Goal: Task Accomplishment & Management: Manage account settings

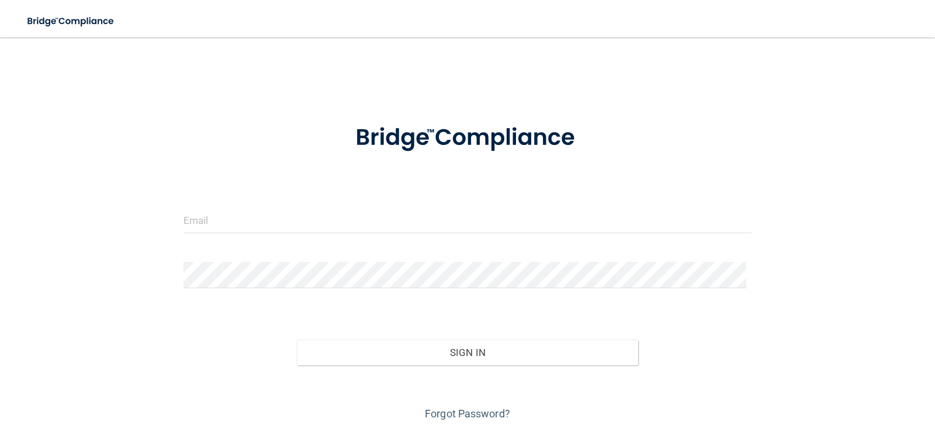
scroll to position [38, 0]
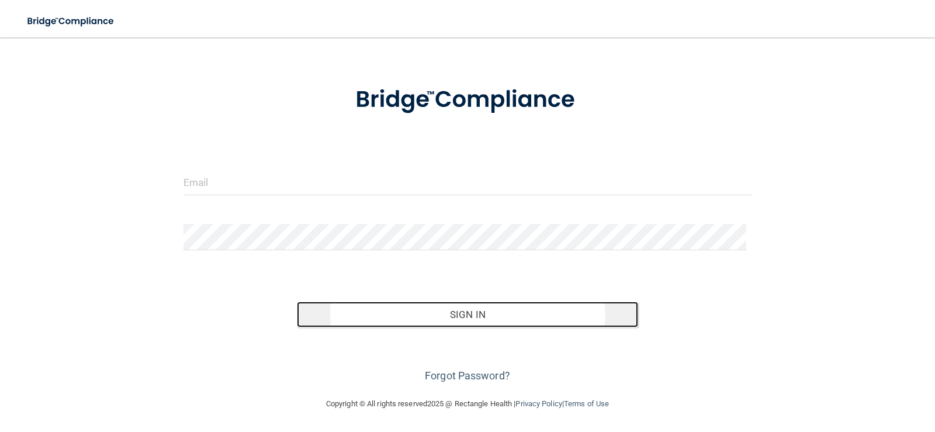
click at [480, 322] on button "Sign In" at bounding box center [467, 315] width 341 height 26
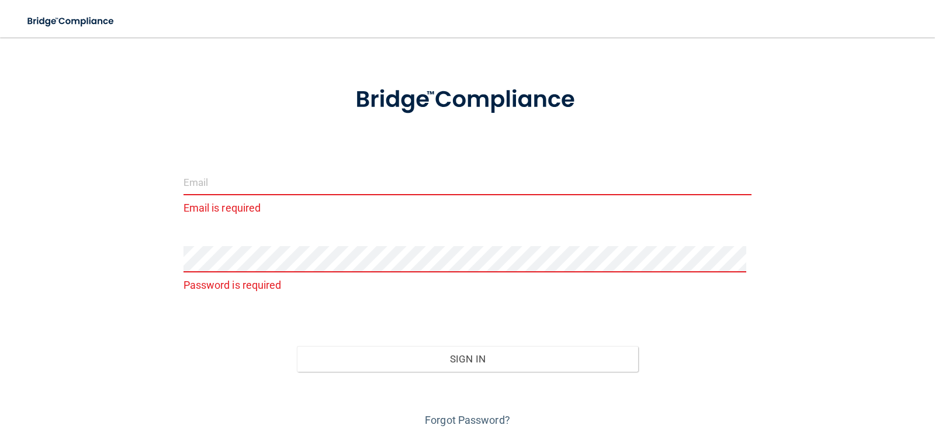
click at [278, 195] on input "email" at bounding box center [467, 182] width 569 height 26
type input "[EMAIL_ADDRESS][DOMAIN_NAME]"
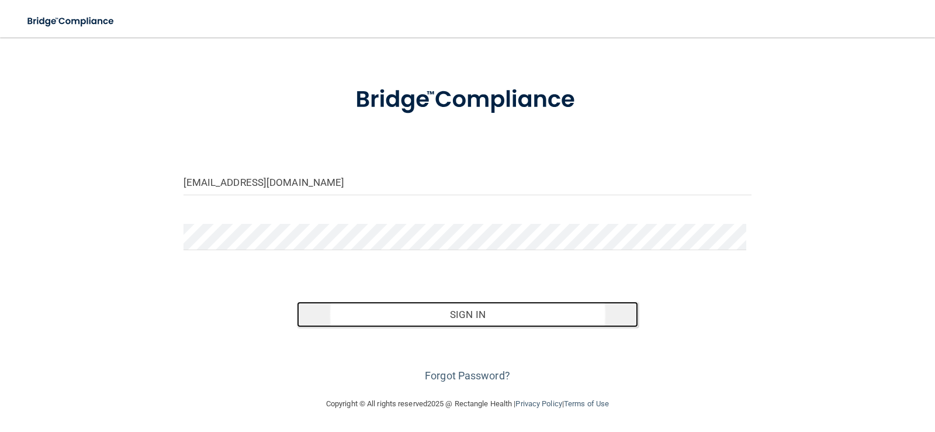
click at [439, 321] on button "Sign In" at bounding box center [467, 315] width 341 height 26
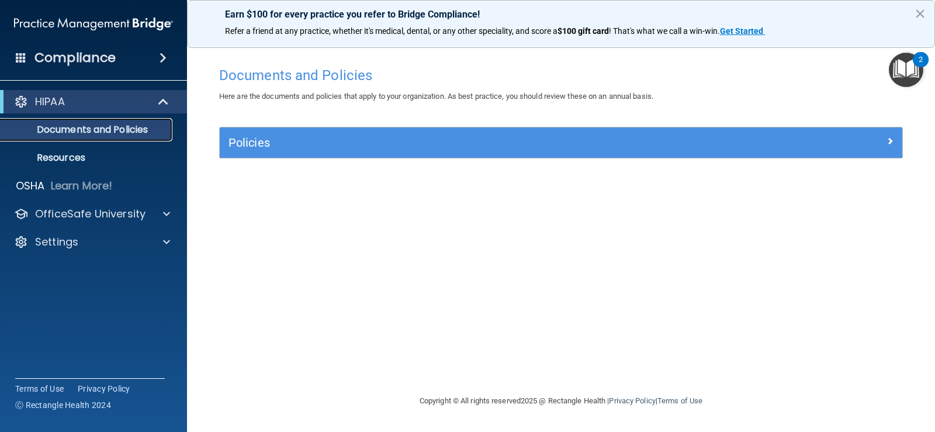
click at [167, 133] on link "Documents and Policies" at bounding box center [80, 129] width 184 height 23
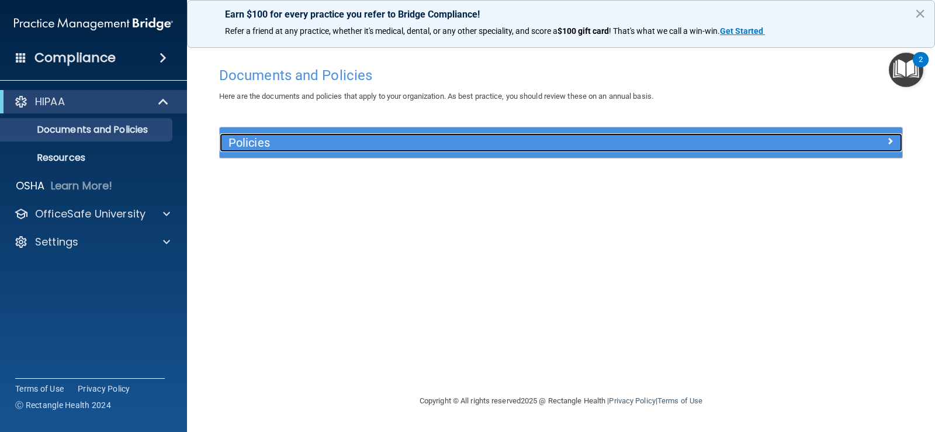
click at [271, 146] on h5 "Policies" at bounding box center [475, 142] width 494 height 13
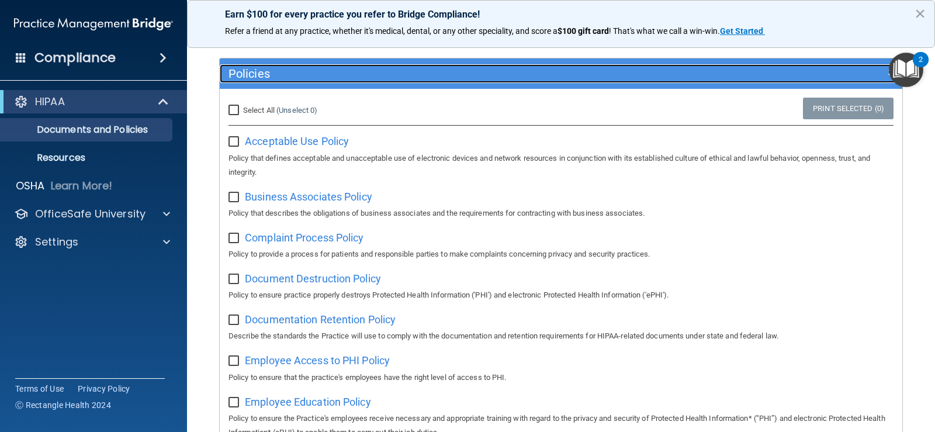
scroll to position [106, 0]
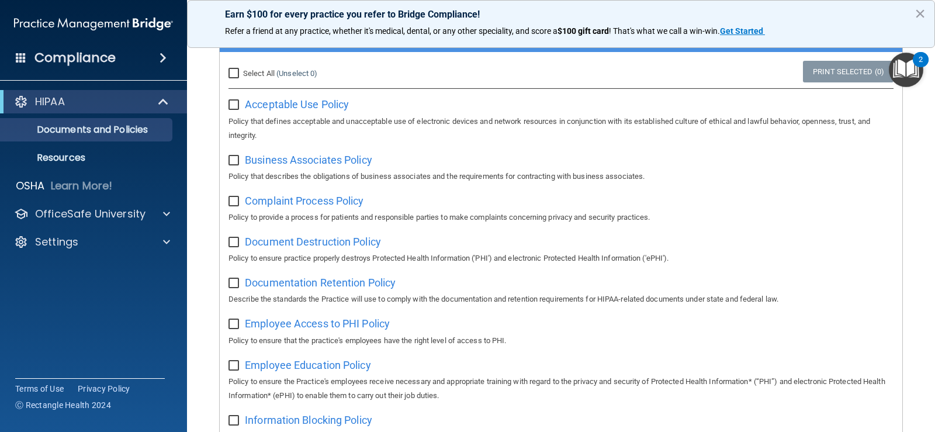
click at [230, 105] on input "checkbox" at bounding box center [234, 105] width 13 height 9
checkbox input "true"
click at [235, 158] on input "checkbox" at bounding box center [234, 160] width 13 height 9
checkbox input "true"
click at [233, 203] on input "checkbox" at bounding box center [234, 201] width 13 height 9
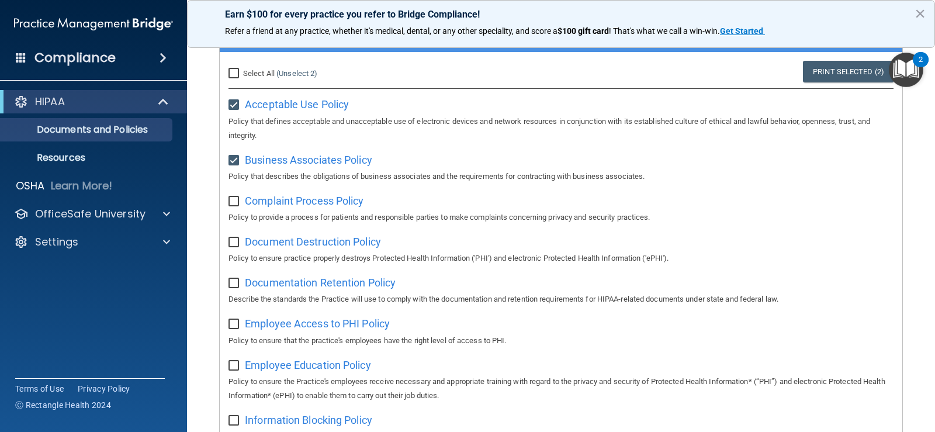
checkbox input "true"
click at [233, 250] on div "Document Destruction Policy Policy to ensure practice properly destroys Protect…" at bounding box center [560, 248] width 665 height 33
click at [233, 244] on input "checkbox" at bounding box center [234, 242] width 13 height 9
checkbox input "true"
click at [233, 281] on input "checkbox" at bounding box center [234, 283] width 13 height 9
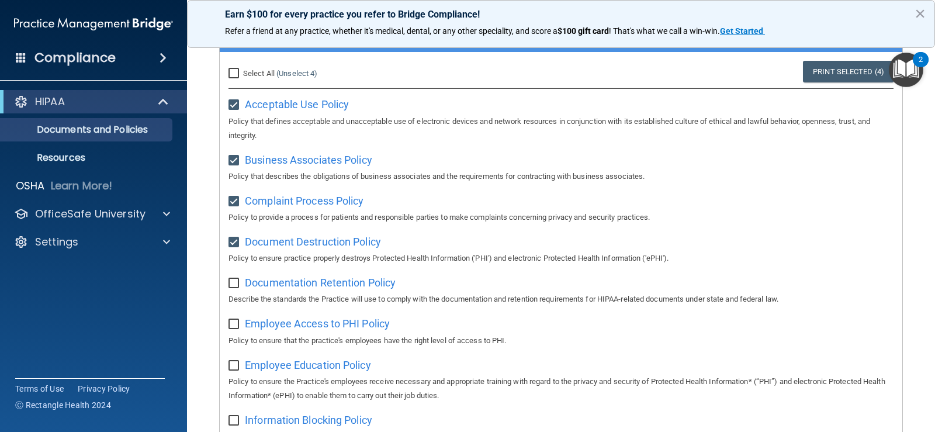
checkbox input "true"
click at [234, 328] on input "checkbox" at bounding box center [234, 324] width 13 height 9
checkbox input "true"
click at [233, 369] on input "checkbox" at bounding box center [234, 365] width 13 height 9
checkbox input "true"
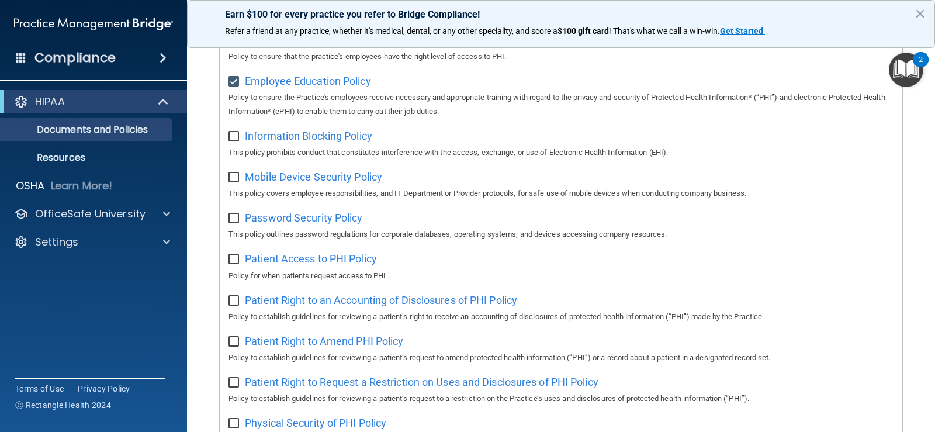
scroll to position [434, 0]
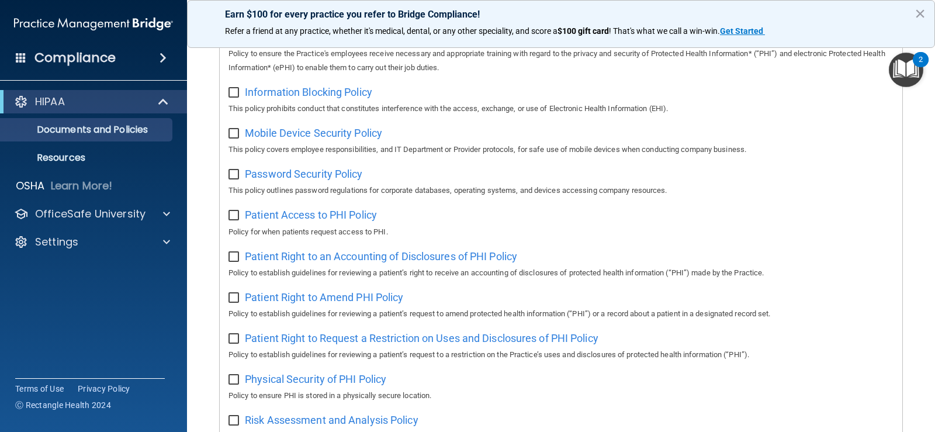
click at [238, 95] on input "checkbox" at bounding box center [234, 92] width 13 height 9
checkbox input "true"
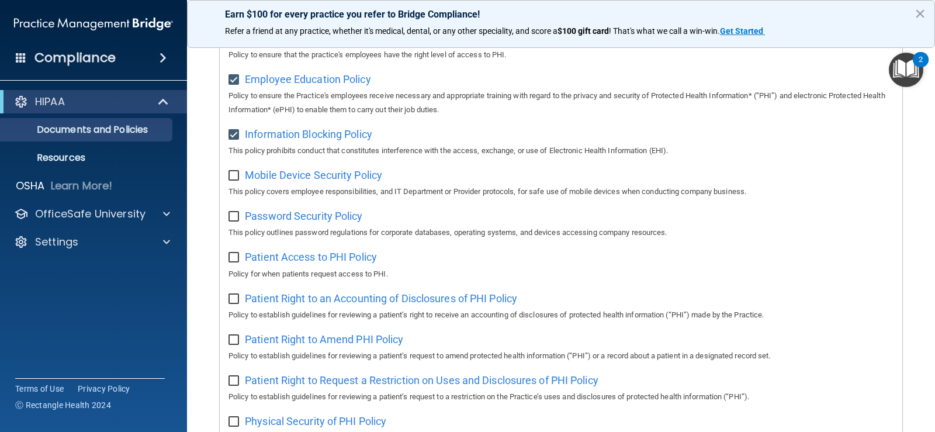
scroll to position [366, 0]
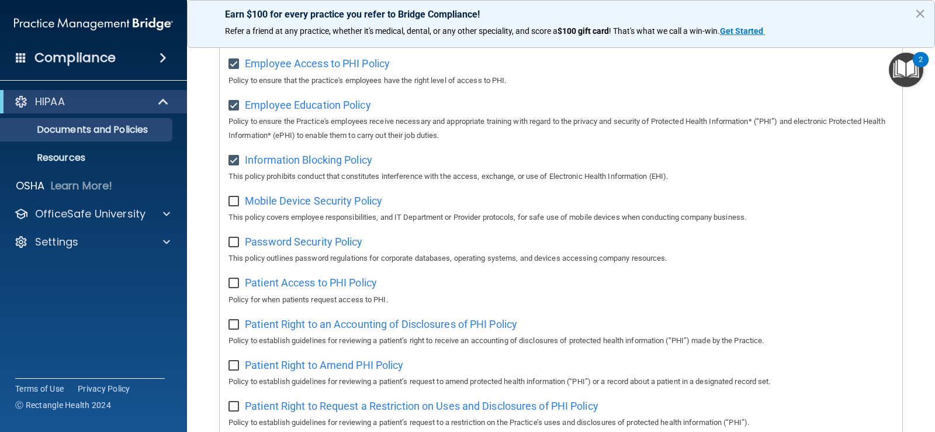
click at [236, 203] on input "checkbox" at bounding box center [234, 201] width 13 height 9
checkbox input "true"
drag, startPoint x: 234, startPoint y: 293, endPoint x: 234, endPoint y: 281, distance: 12.3
click at [234, 288] on input "checkbox" at bounding box center [234, 283] width 13 height 9
checkbox input "true"
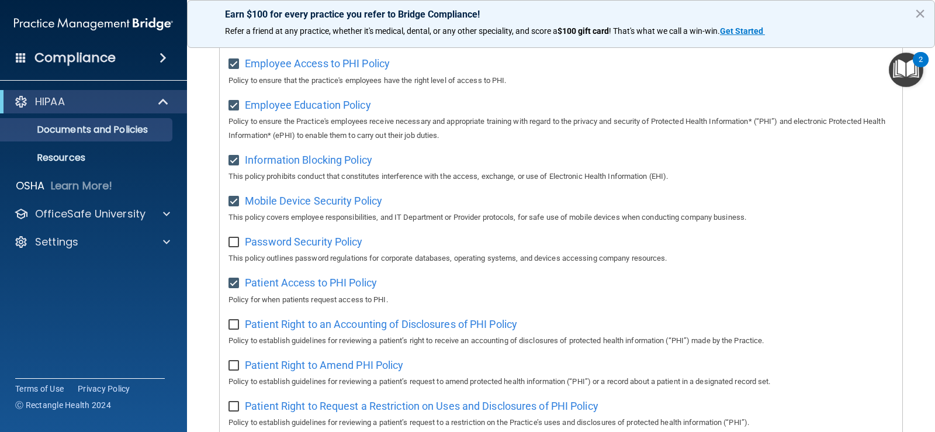
click at [235, 247] on input "checkbox" at bounding box center [234, 242] width 13 height 9
checkbox input "true"
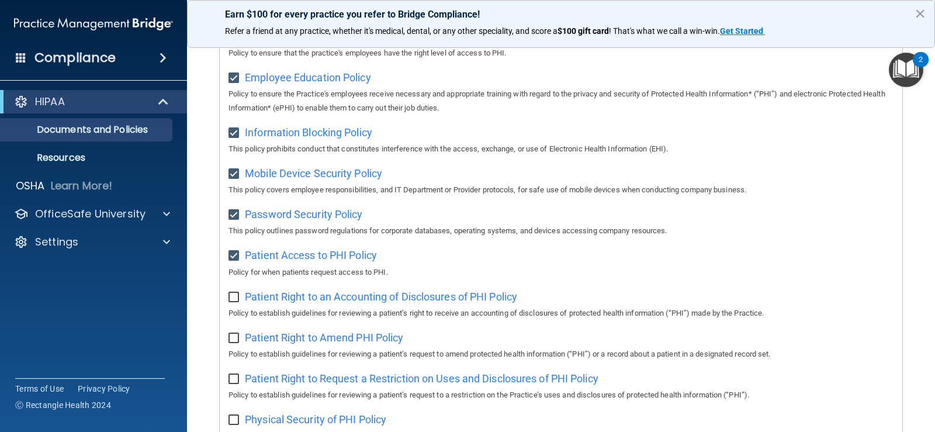
scroll to position [459, 0]
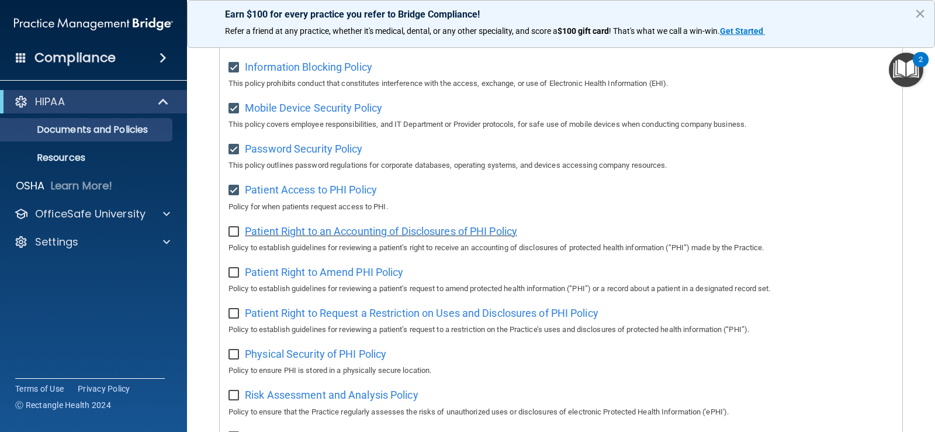
click at [380, 237] on span "Patient Right to an Accounting of Disclosures of PHI Policy" at bounding box center [381, 231] width 272 height 12
click at [231, 237] on input "checkbox" at bounding box center [234, 231] width 13 height 9
checkbox input "true"
click at [342, 278] on span "Patient Right to Amend PHI Policy" at bounding box center [324, 272] width 158 height 12
click at [237, 276] on input "checkbox" at bounding box center [234, 272] width 13 height 9
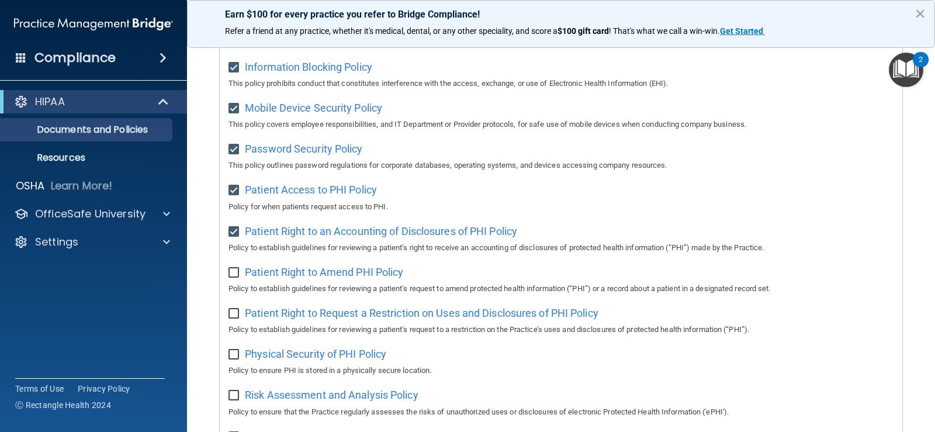
checkbox input "true"
click at [270, 319] on span "Patient Right to Request a Restriction on Uses and Disclosures of PHI Policy" at bounding box center [422, 313] width 354 height 12
click at [232, 318] on input "checkbox" at bounding box center [234, 313] width 13 height 9
checkbox input "true"
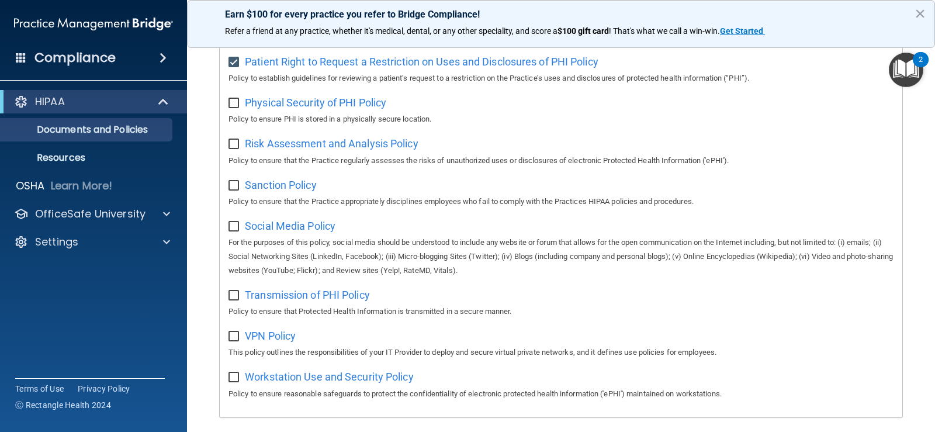
scroll to position [705, 0]
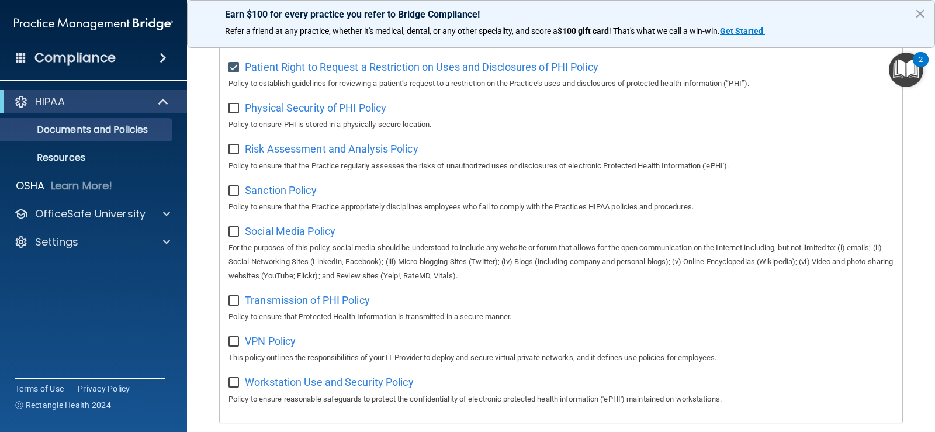
click at [233, 113] on input "checkbox" at bounding box center [234, 108] width 13 height 9
checkbox input "true"
click at [309, 114] on span "Physical Security of PHI Policy" at bounding box center [315, 108] width 141 height 12
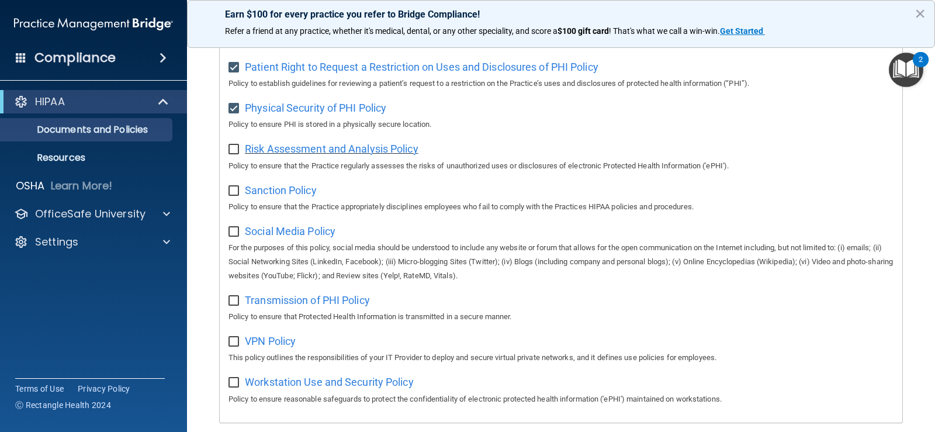
click at [290, 155] on span "Risk Assessment and Analysis Policy" at bounding box center [332, 149] width 174 height 12
click at [233, 154] on input "checkbox" at bounding box center [234, 149] width 13 height 9
checkbox input "true"
click at [282, 196] on span "Sanction Policy" at bounding box center [281, 190] width 72 height 12
click at [233, 196] on input "checkbox" at bounding box center [234, 190] width 13 height 9
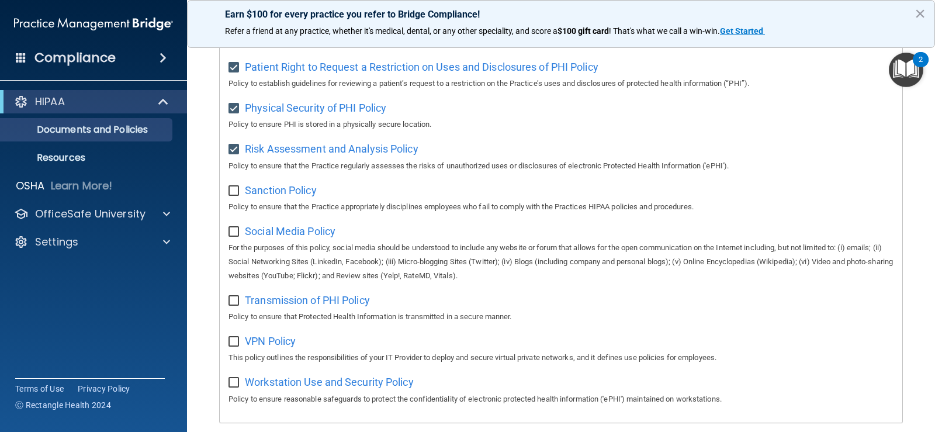
checkbox input "true"
click at [289, 237] on span "Social Media Policy" at bounding box center [290, 231] width 91 height 12
click at [234, 237] on input "checkbox" at bounding box center [234, 231] width 13 height 9
checkbox input "true"
click at [290, 306] on span "Transmission of PHI Policy" at bounding box center [307, 300] width 125 height 12
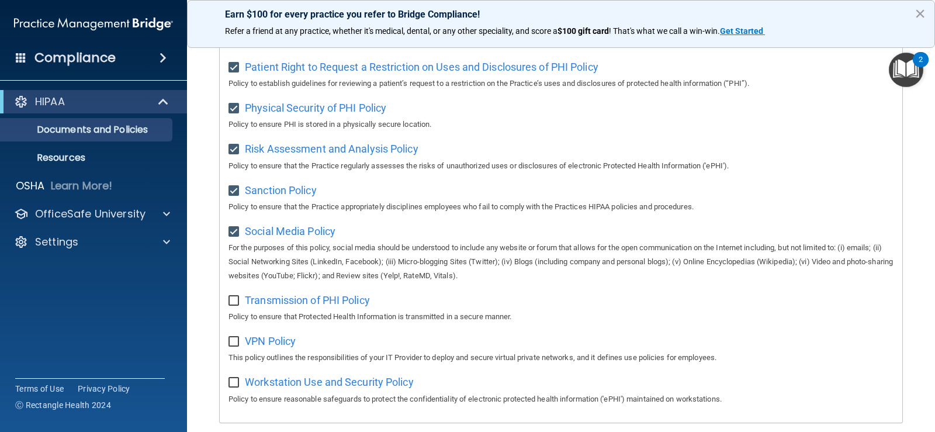
click at [233, 306] on input "checkbox" at bounding box center [234, 300] width 13 height 9
checkbox input "true"
click at [280, 347] on span "VPN Policy" at bounding box center [270, 341] width 51 height 12
click at [237, 347] on input "checkbox" at bounding box center [234, 341] width 13 height 9
checkbox input "true"
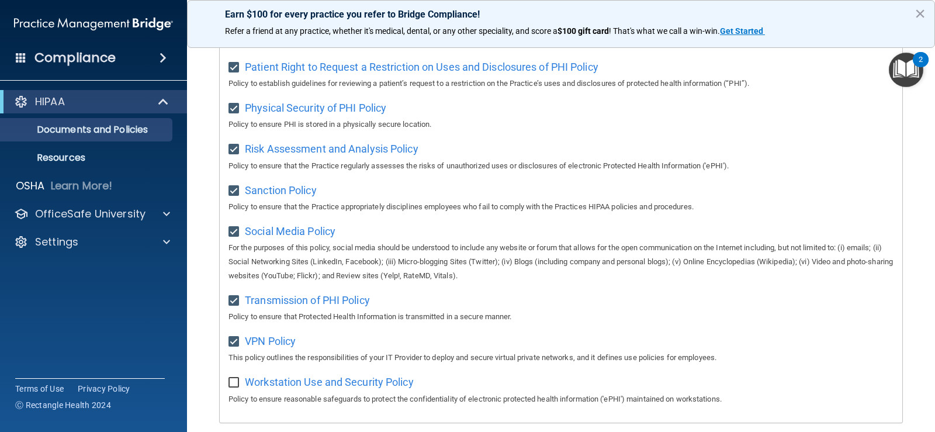
scroll to position [768, 0]
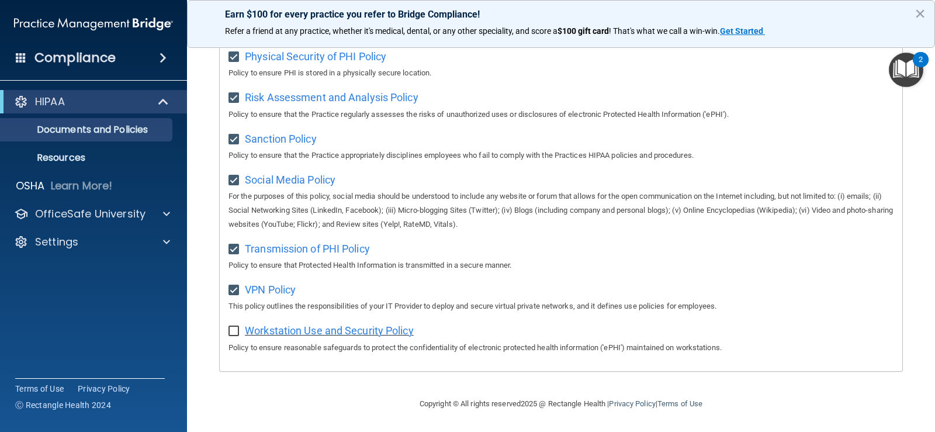
click at [286, 328] on span "Workstation Use and Security Policy" at bounding box center [329, 330] width 169 height 12
click at [235, 329] on input "checkbox" at bounding box center [234, 331] width 13 height 9
checkbox input "true"
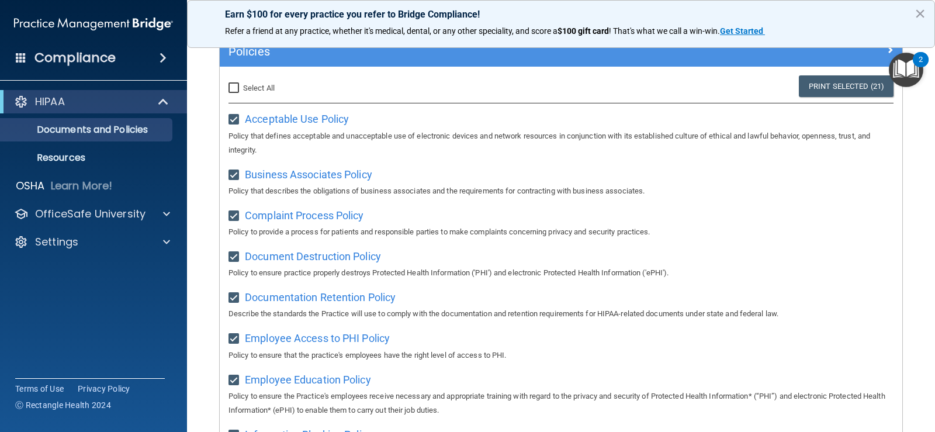
scroll to position [80, 0]
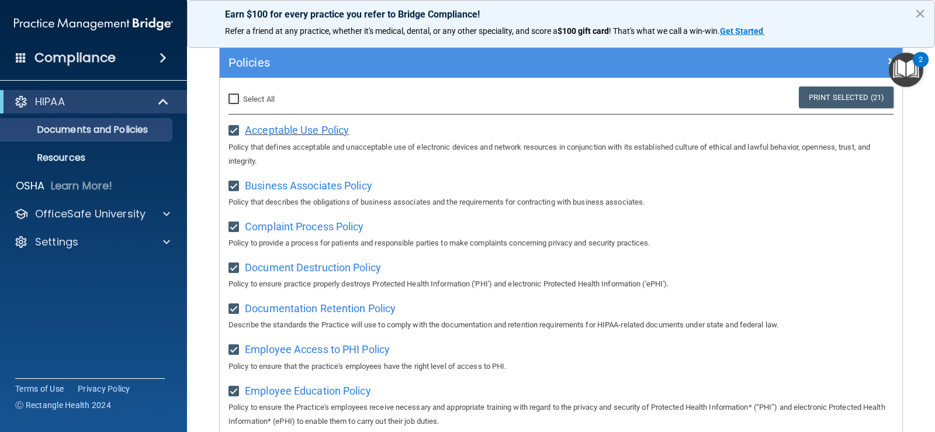
click at [324, 134] on span "Acceptable Use Policy" at bounding box center [297, 130] width 104 height 12
click at [351, 397] on span "Employee Education Policy" at bounding box center [308, 391] width 126 height 12
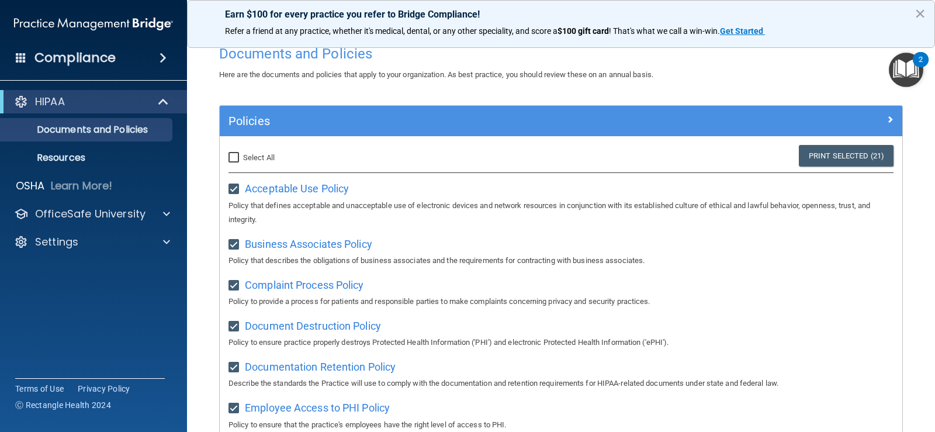
scroll to position [0, 0]
